Goal: Task Accomplishment & Management: Use online tool/utility

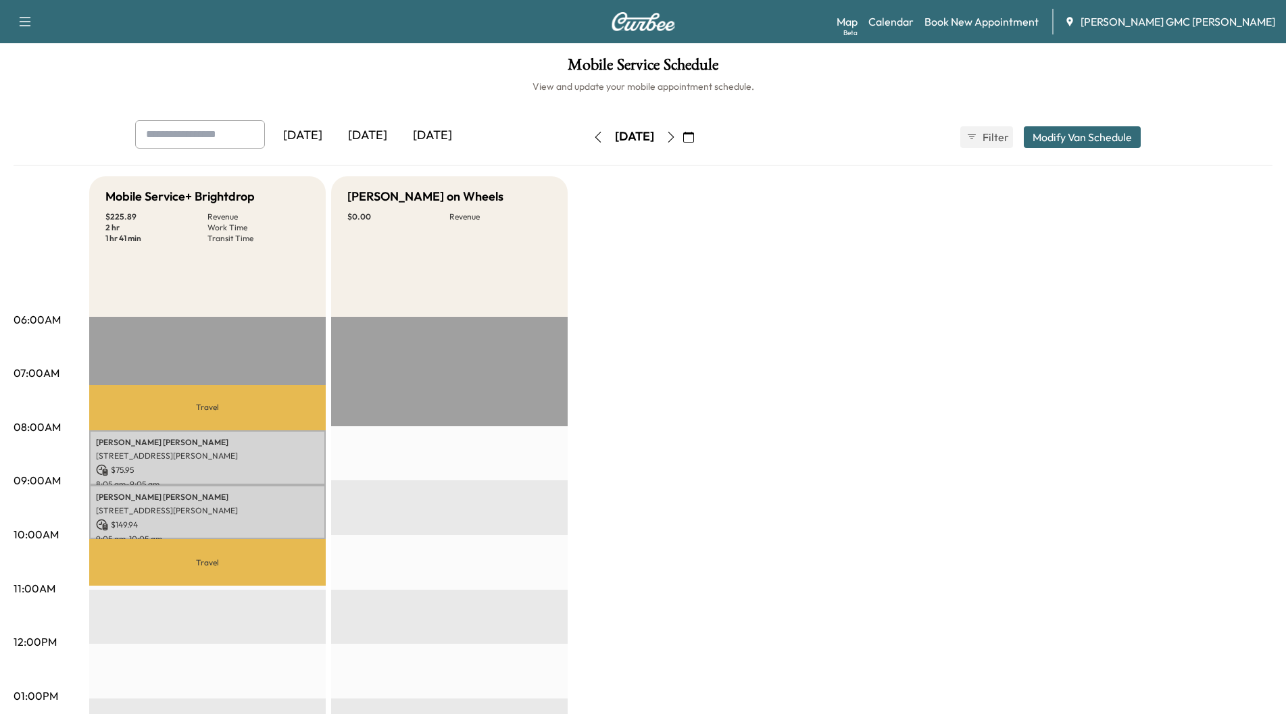
click at [376, 133] on div "[DATE]" at bounding box center [367, 135] width 65 height 31
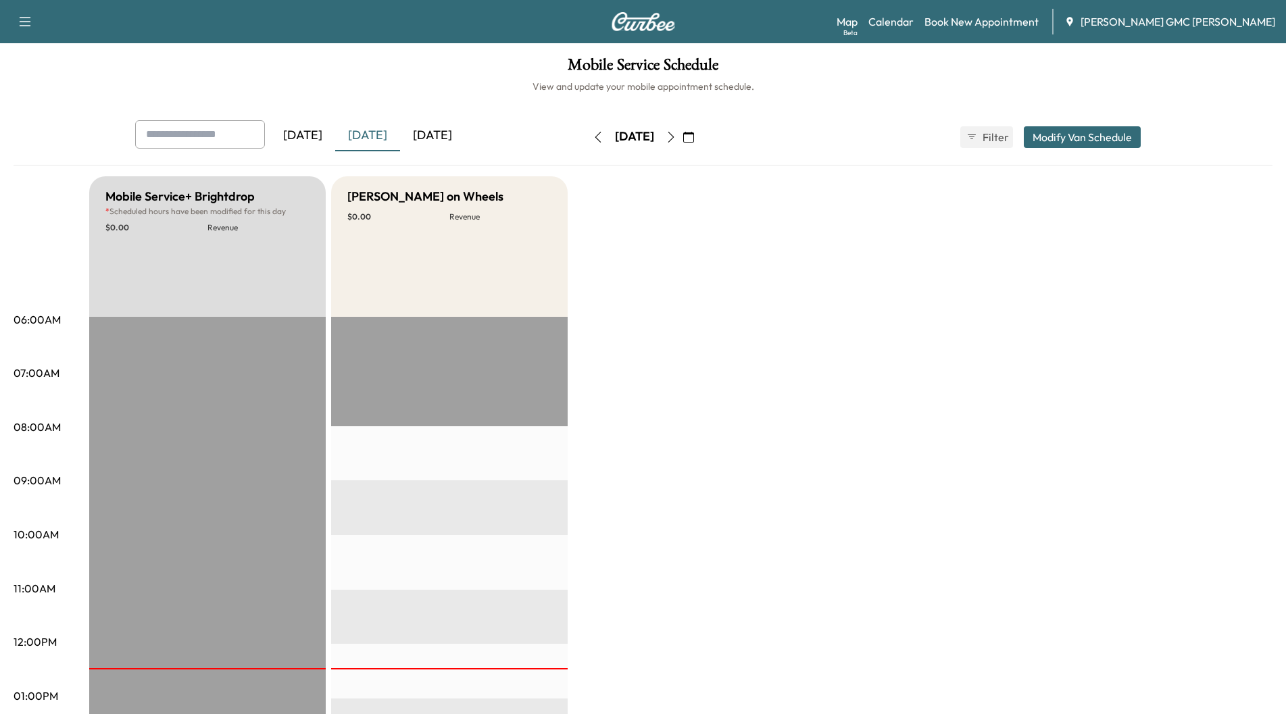
click at [424, 133] on div "[DATE]" at bounding box center [432, 135] width 65 height 31
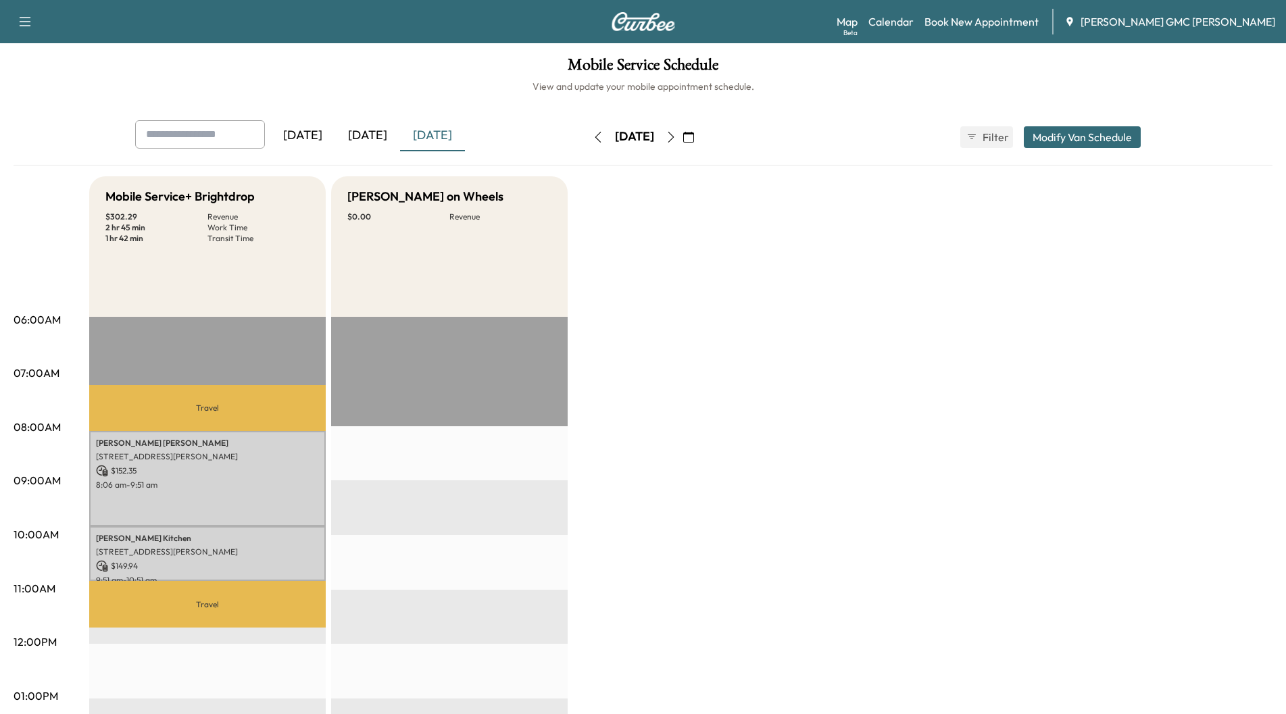
click at [676, 137] on icon "button" at bounding box center [671, 137] width 11 height 11
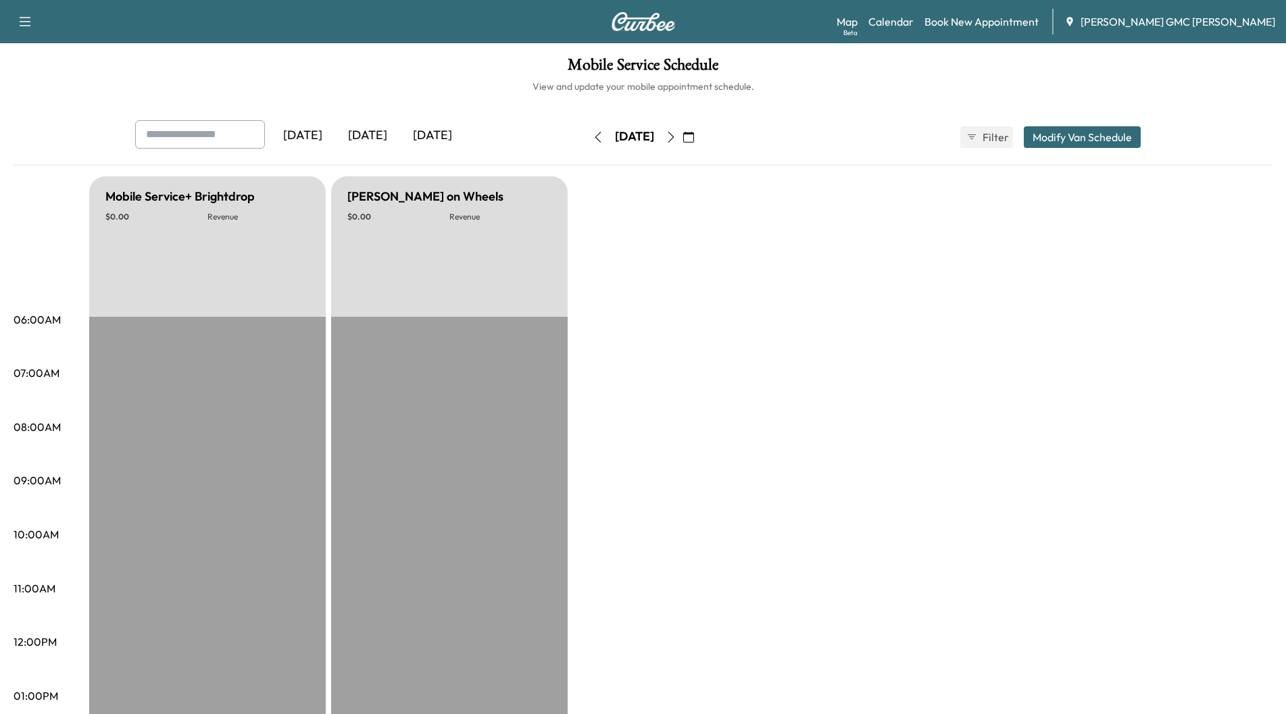
click at [676, 137] on icon "button" at bounding box center [671, 137] width 11 height 11
click at [676, 135] on icon "button" at bounding box center [671, 137] width 11 height 11
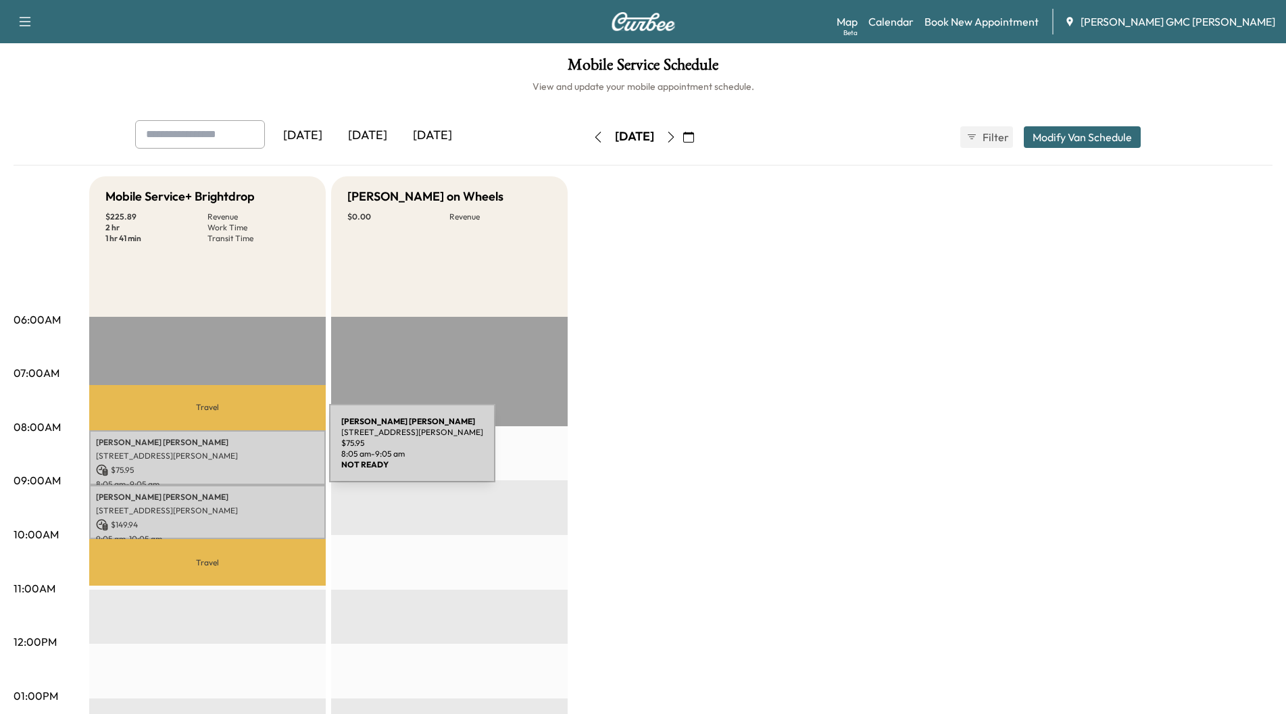
click at [228, 451] on p "[STREET_ADDRESS][PERSON_NAME]" at bounding box center [207, 456] width 223 height 11
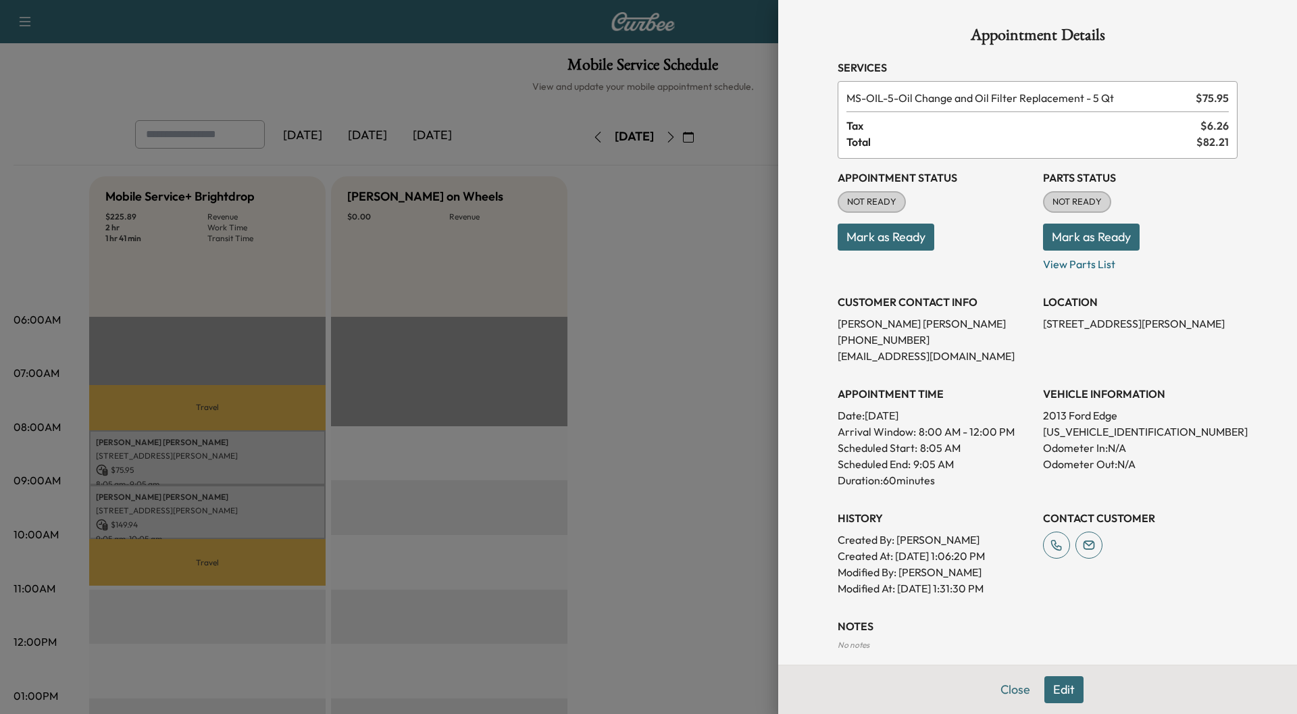
click at [226, 508] on div at bounding box center [648, 357] width 1297 height 714
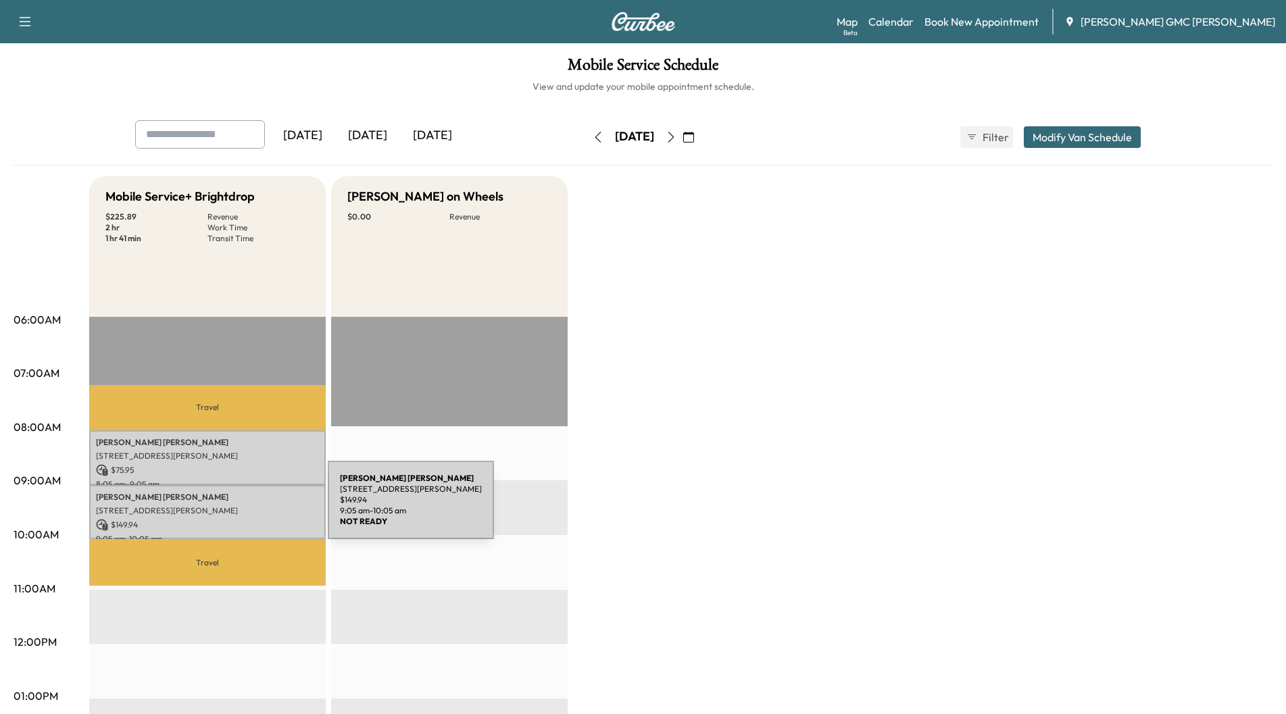
click at [226, 507] on p "[STREET_ADDRESS][PERSON_NAME]" at bounding box center [207, 510] width 223 height 11
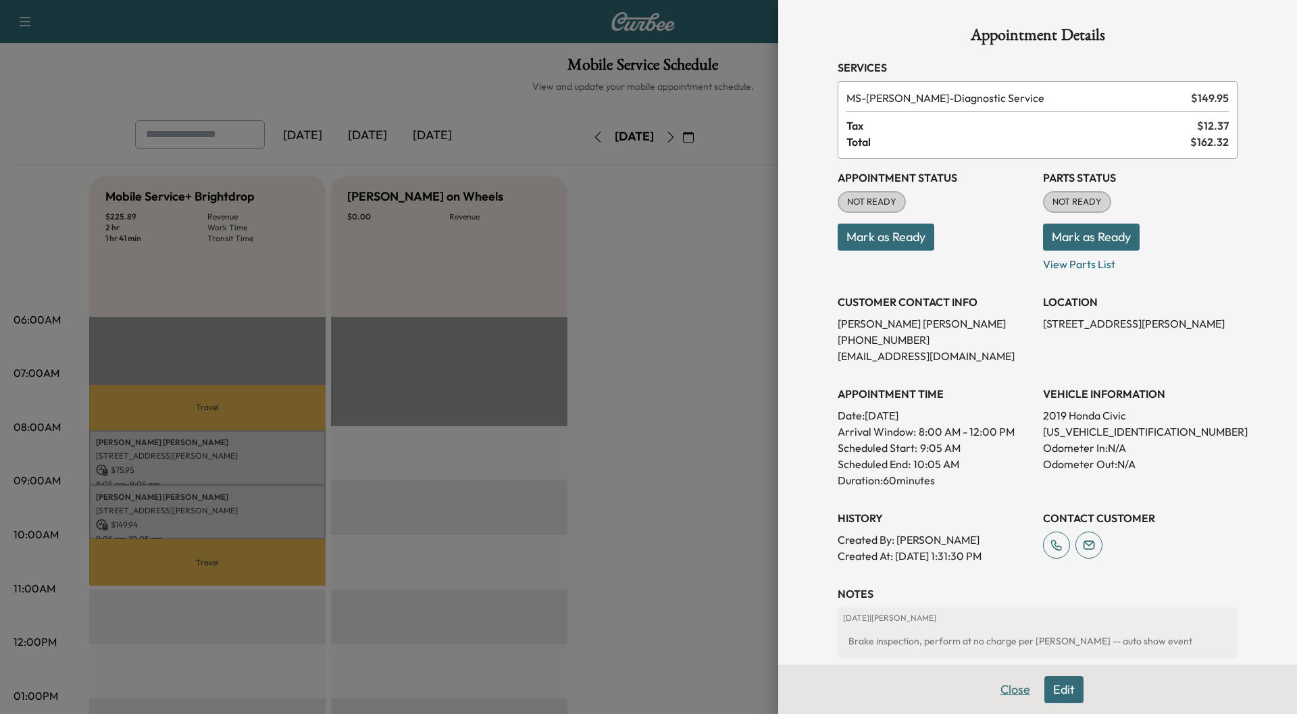
click at [1014, 692] on button "Close" at bounding box center [1015, 689] width 47 height 27
